Goal: Navigation & Orientation: Find specific page/section

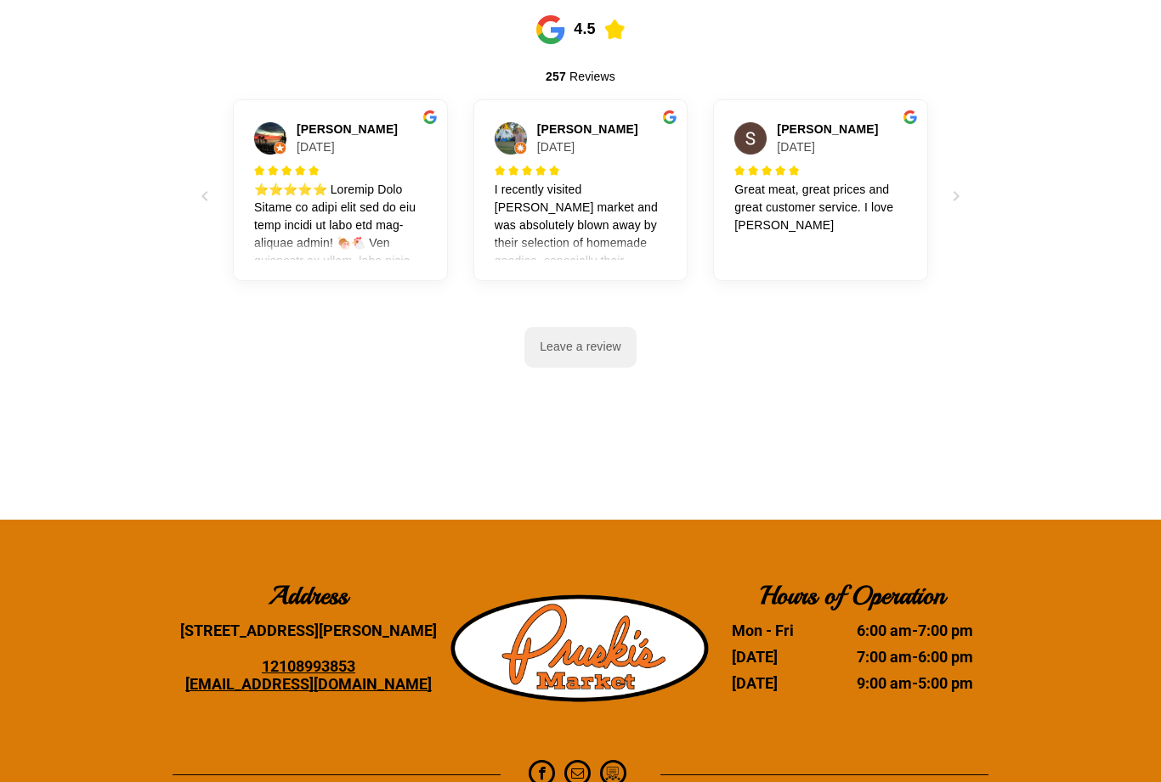
scroll to position [2979, 0]
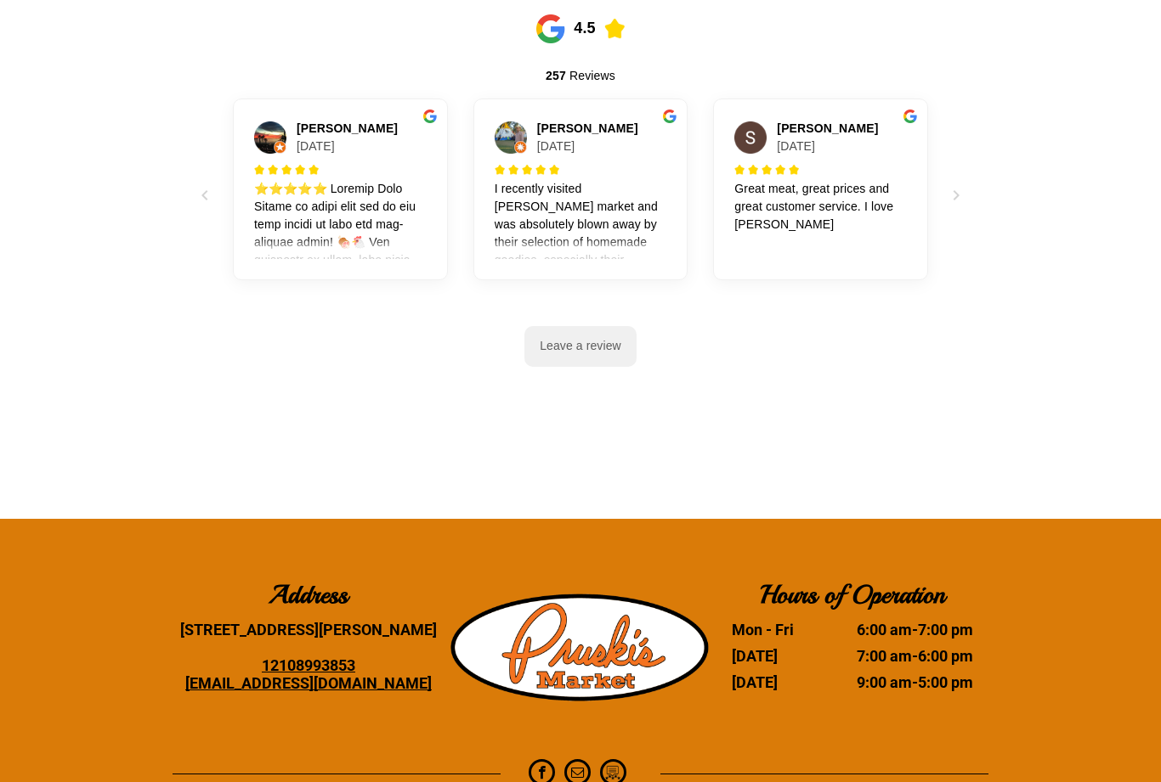
click at [595, 182] on p "I recently visited [PERSON_NAME] market and was absolutely blown away by their …" at bounding box center [580, 404] width 172 height 446
click at [573, 138] on h4 "[DATE]" at bounding box center [556, 147] width 38 height 18
click at [599, 212] on p "I recently visited pruski market and was absolutely blown away by their selecti…" at bounding box center [580, 404] width 172 height 446
click at [593, 186] on p "I recently visited pruski market and was absolutely blown away by their selecti…" at bounding box center [580, 404] width 172 height 446
click at [593, 186] on p "I recently visited [PERSON_NAME] market and was absolutely blown away by their …" at bounding box center [580, 404] width 172 height 446
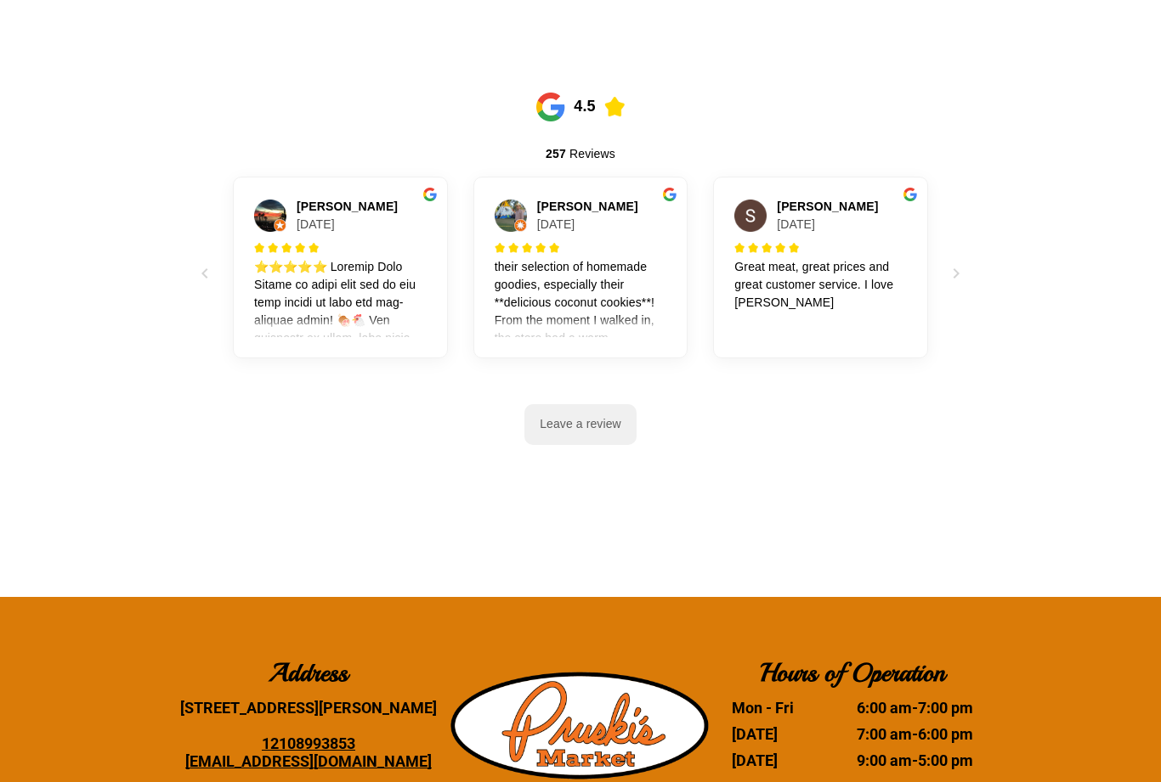
scroll to position [48, 0]
click at [1158, 199] on div at bounding box center [580, 272] width 1161 height 429
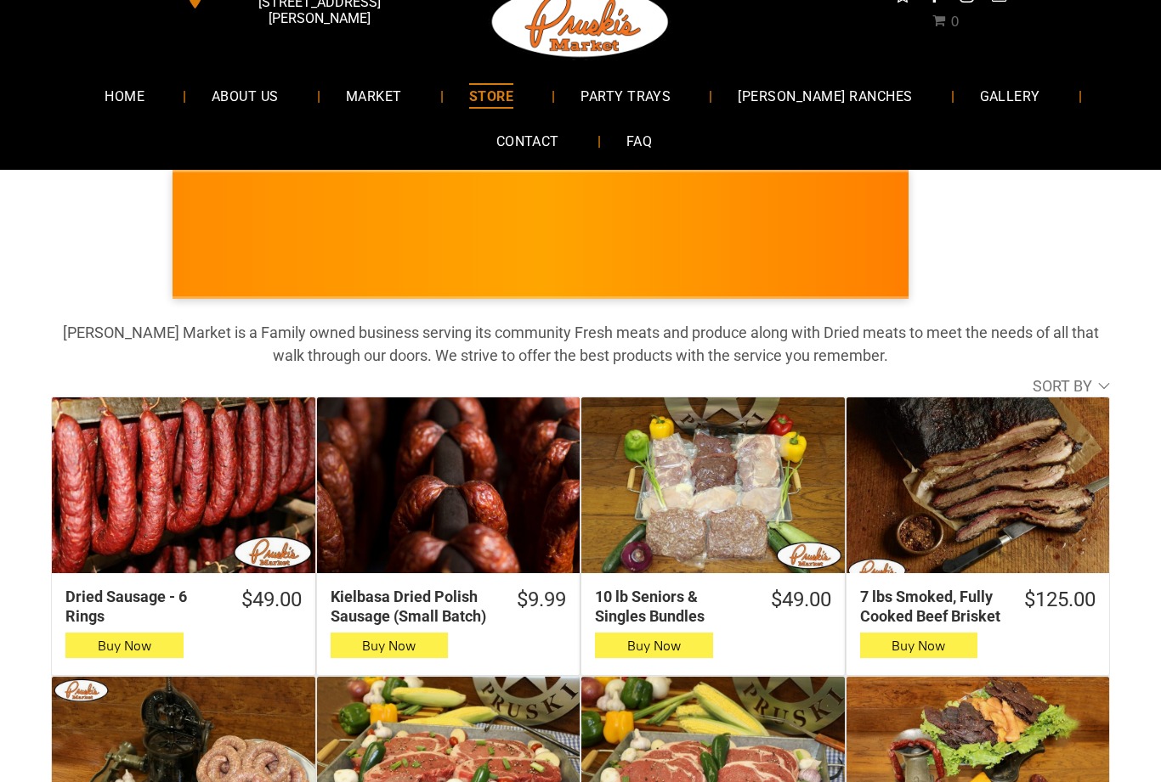
scroll to position [57, 0]
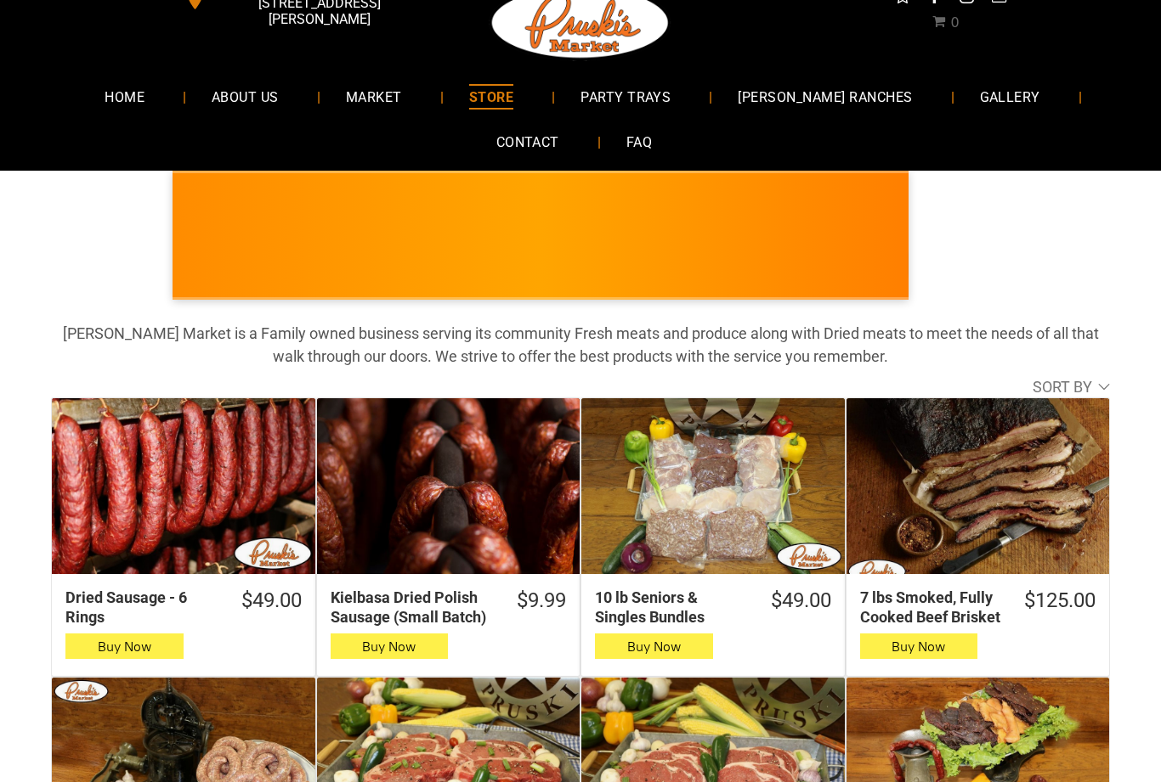
click at [402, 104] on span "MARKET" at bounding box center [374, 96] width 56 height 25
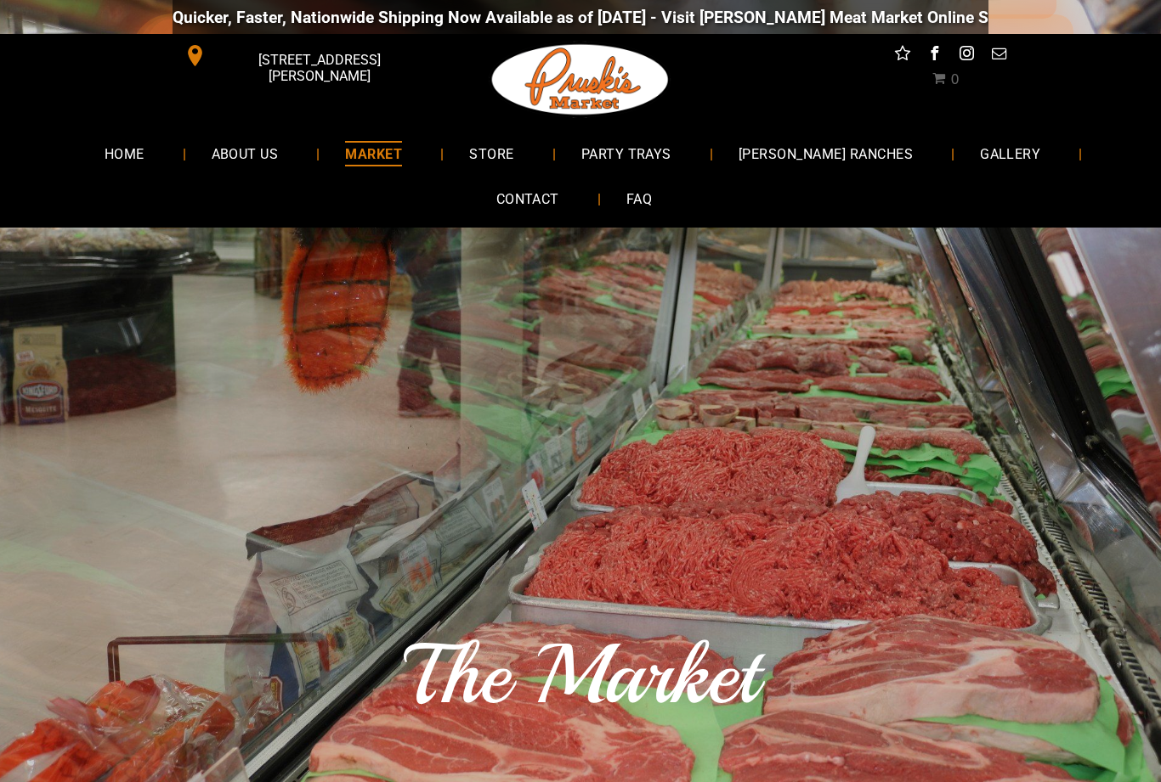
click at [513, 152] on span "STORE" at bounding box center [491, 153] width 44 height 25
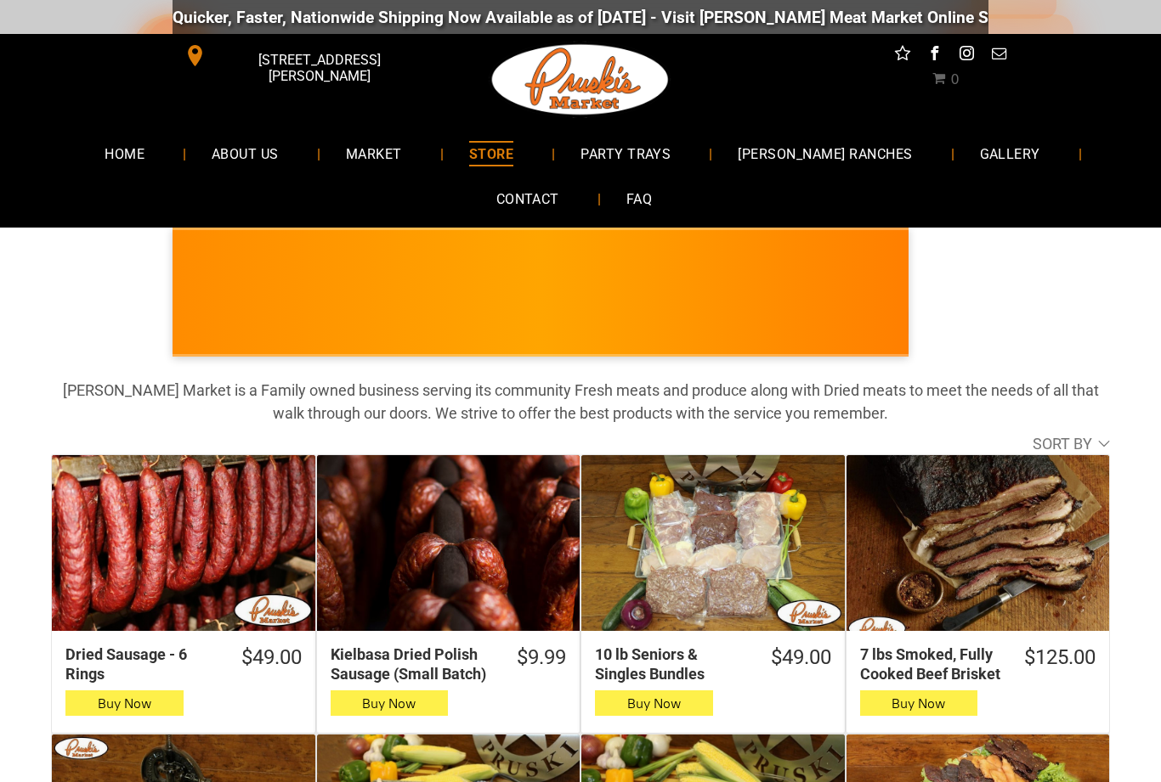
click at [513, 156] on span "STORE" at bounding box center [491, 153] width 44 height 25
click at [670, 158] on span "PARTY TRAYS" at bounding box center [625, 153] width 90 height 25
click at [647, 194] on span "FAQ" at bounding box center [638, 199] width 25 height 25
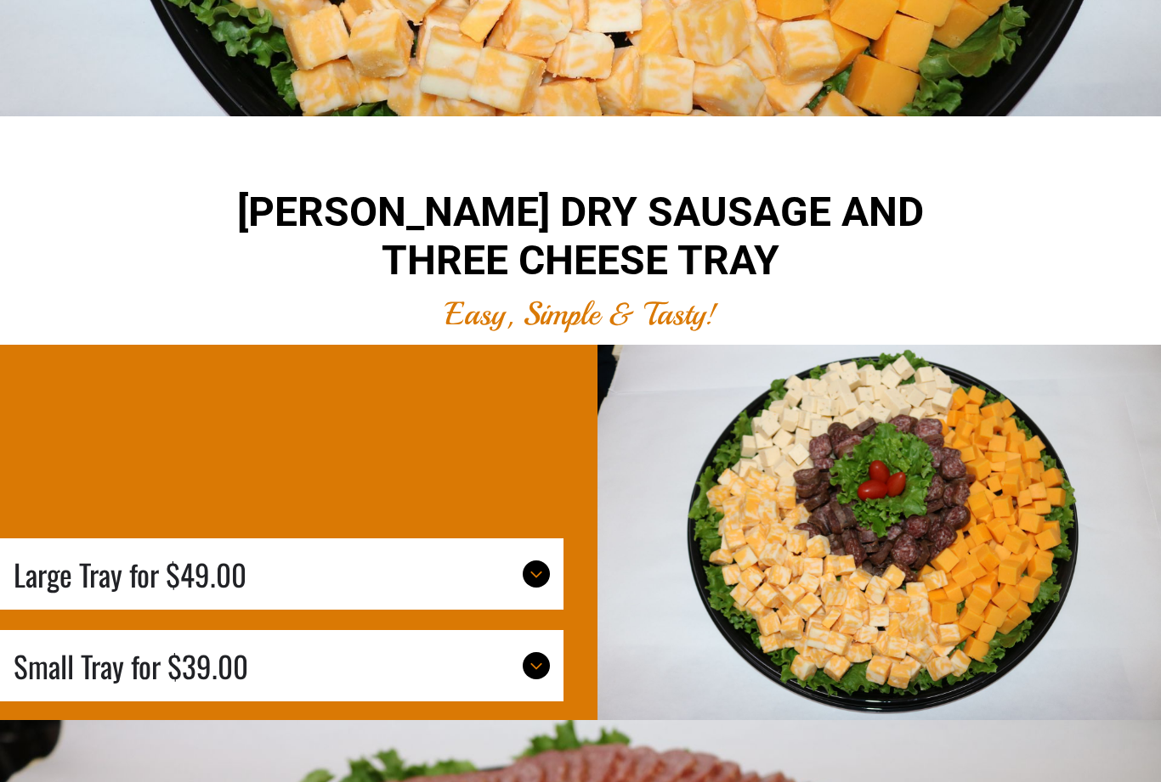
scroll to position [4755, 0]
